Goal: Use online tool/utility: Utilize a website feature to perform a specific function

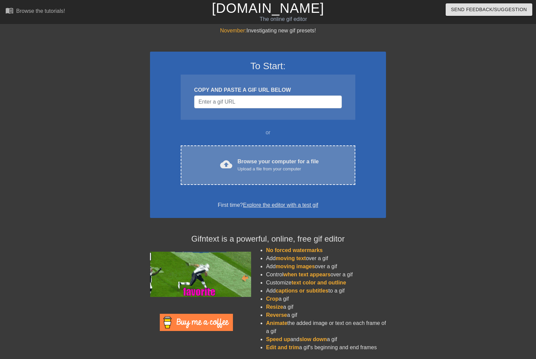
click at [258, 170] on div "Upload a file from your computer" at bounding box center [278, 169] width 81 height 7
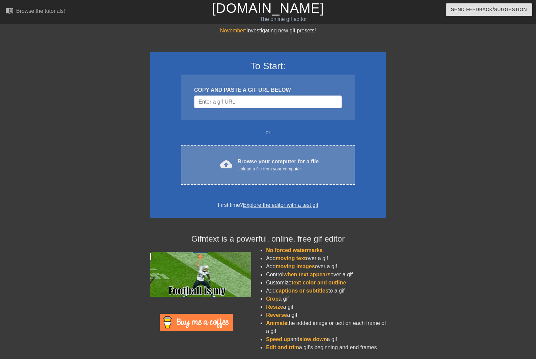
click at [287, 165] on div "Browse your computer for a file Upload a file from your computer" at bounding box center [278, 164] width 81 height 15
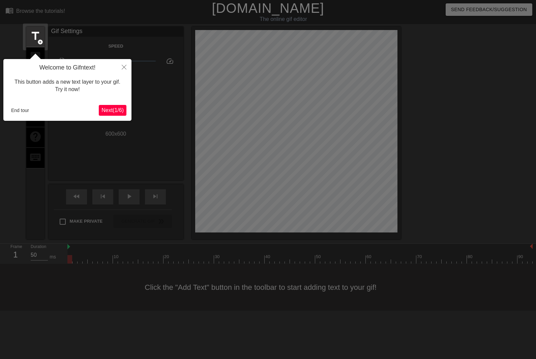
click at [117, 74] on button "Close" at bounding box center [124, 67] width 15 height 16
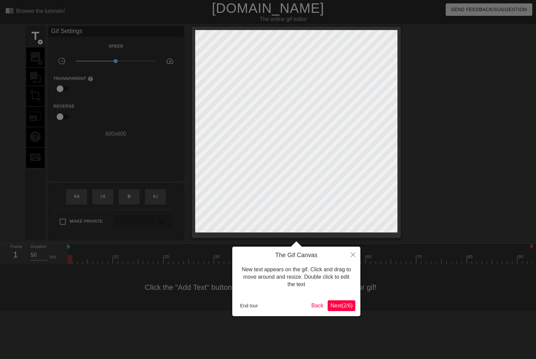
click at [346, 261] on button "Close" at bounding box center [353, 255] width 15 height 16
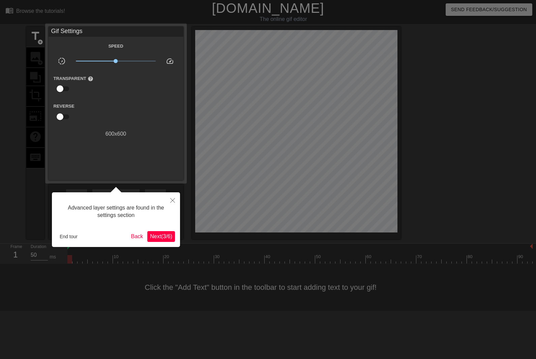
click at [66, 241] on button "End tour" at bounding box center [68, 236] width 23 height 10
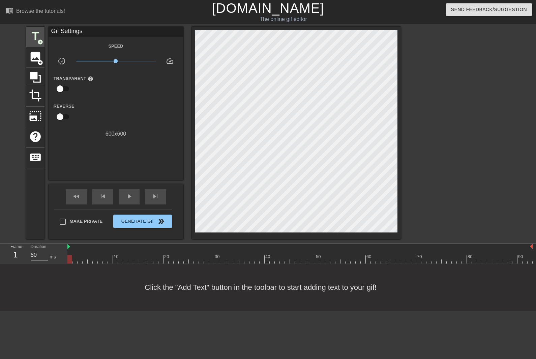
click at [35, 39] on span "title" at bounding box center [35, 36] width 13 height 13
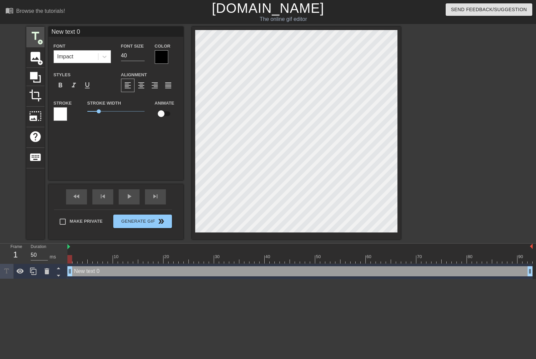
scroll to position [0, 1]
paste textarea "me explaining to my parents that, in my ukrainian class, my teacher's name is f…"
type input "me explaining to my parents that, in my ukrainian class, my teacher's name is f…"
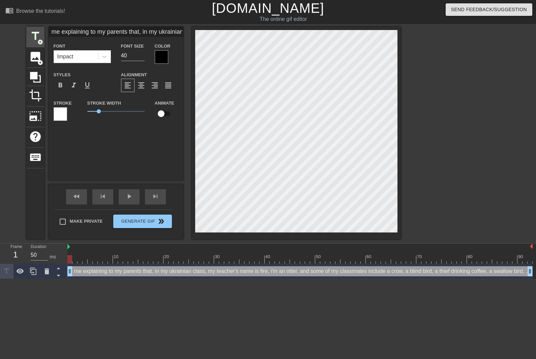
scroll to position [0, 35]
type textarea "me explaining to my parents that, in my ukrainian class, my teacher's name is f…"
click at [207, 279] on html "menu_book Browse the tutorials! [DOMAIN_NAME] The online gif editor Send Feedba…" at bounding box center [268, 139] width 536 height 279
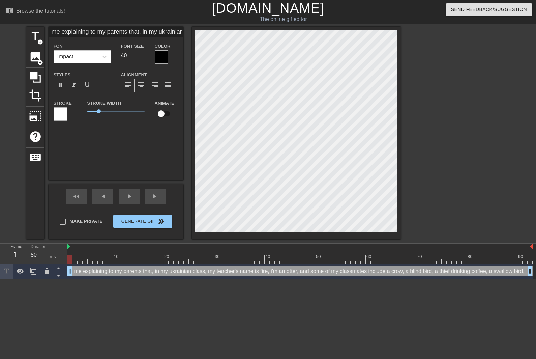
click at [141, 56] on input "40" at bounding box center [133, 55] width 24 height 11
click at [139, 57] on input "40" at bounding box center [133, 55] width 24 height 11
click at [139, 54] on input "40" at bounding box center [133, 55] width 24 height 11
type input "20"
